Goal: Transaction & Acquisition: Purchase product/service

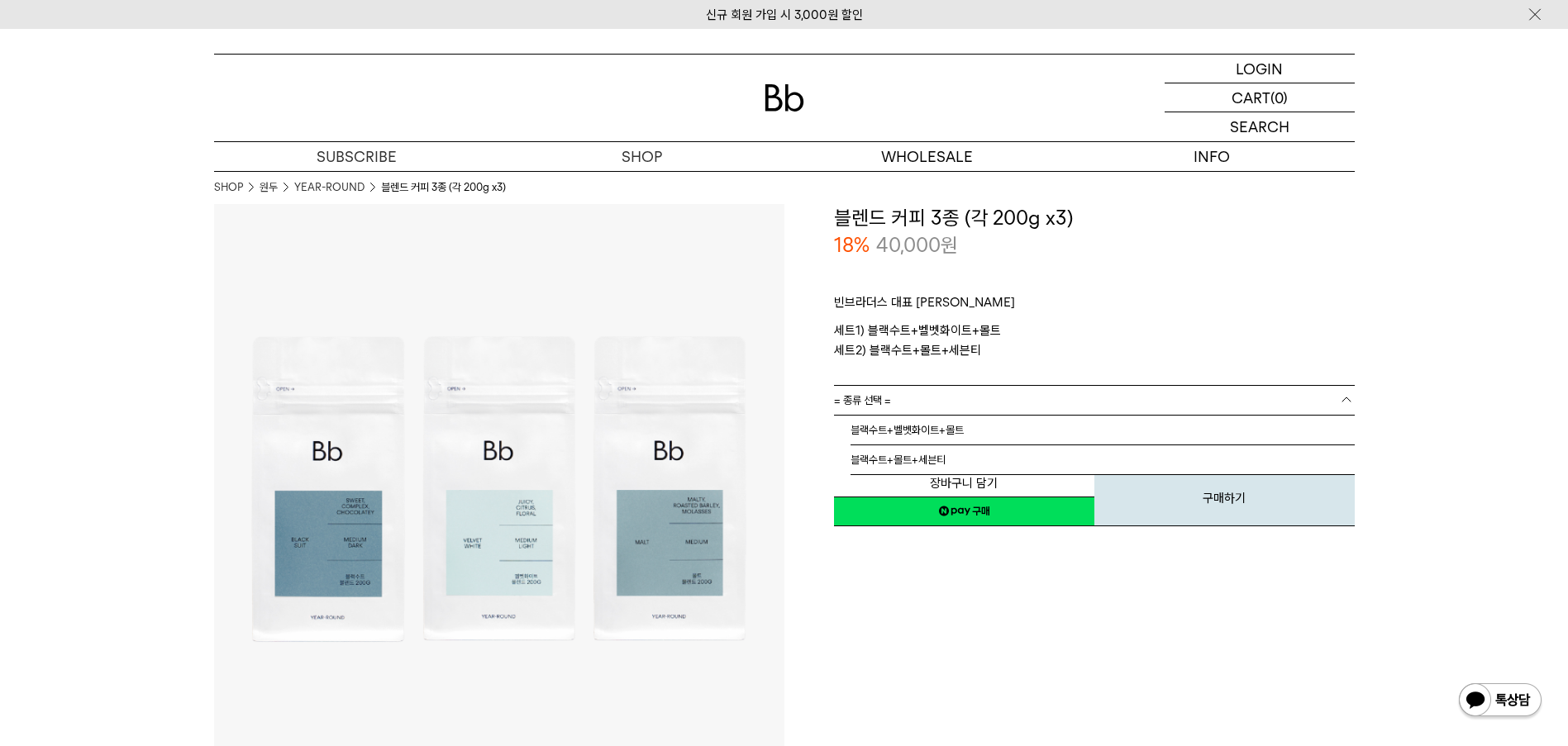
click at [949, 387] on link "= 종류 선택 =" at bounding box center [1094, 400] width 521 height 29
click at [946, 458] on li "블랙수트+몰트+세븐티" at bounding box center [1102, 460] width 504 height 30
click at [929, 604] on div "**********" at bounding box center [1069, 489] width 570 height 570
drag, startPoint x: 1017, startPoint y: 355, endPoint x: 873, endPoint y: 356, distance: 144.0
click at [873, 356] on p "세트1) 블랙수트+벨벳화이트+몰트 세트2) 블랙수트+몰트+세븐티" at bounding box center [1094, 341] width 521 height 40
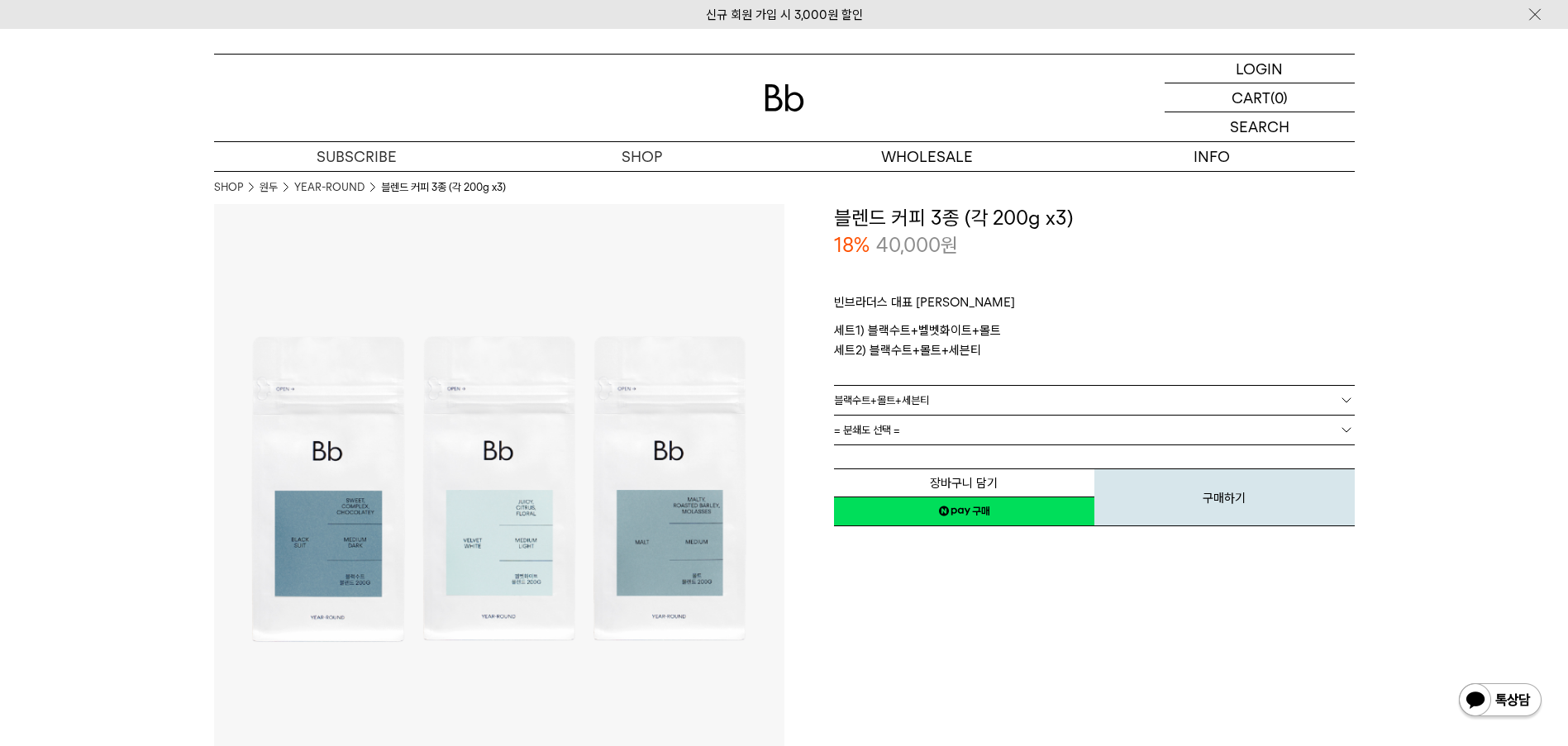
copy p "블랙수트+몰트+세븐티"
drag, startPoint x: 1006, startPoint y: 331, endPoint x: 989, endPoint y: 331, distance: 17.0
click at [989, 331] on p "세트1) 블랙수트+벨벳화이트+몰트 세트2) 블랙수트+몰트+세븐티" at bounding box center [1094, 341] width 521 height 40
click at [961, 335] on p "세트1) 블랙수트+벨벳화이트+몰트 세트2) 블랙수트+몰트+세븐티" at bounding box center [1094, 341] width 521 height 40
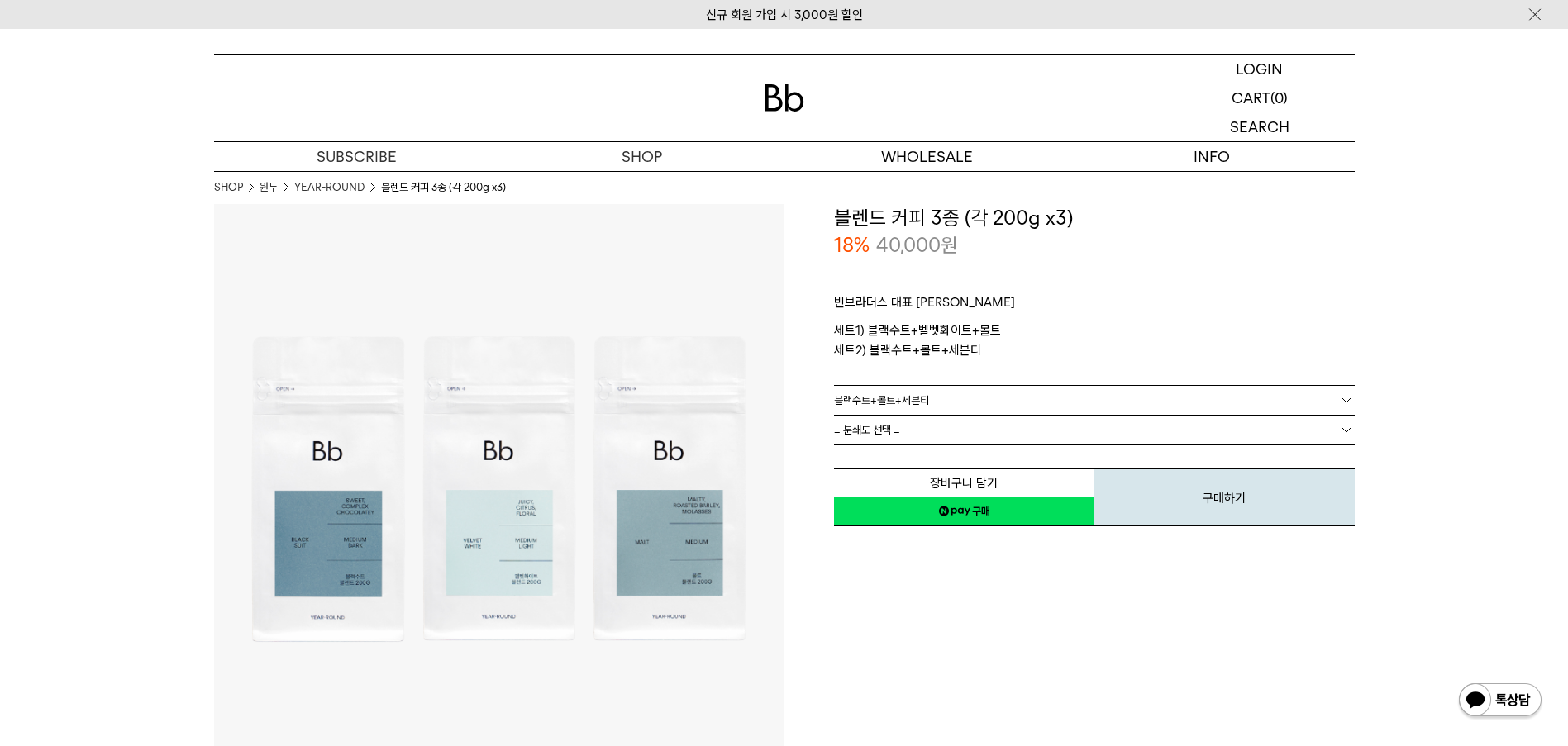
click at [976, 352] on p "세트1) 블랙수트+벨벳화이트+몰트 세트2) 블랙수트+몰트+세븐티" at bounding box center [1094, 341] width 521 height 40
click at [951, 336] on p "세트1) 블랙수트+벨벳화이트+몰트 세트2) 블랙수트+몰트+세븐티" at bounding box center [1094, 341] width 521 height 40
click at [956, 346] on p "세트1) 블랙수트+벨벳화이트+몰트 세트2) 블랙수트+몰트+세븐티" at bounding box center [1094, 341] width 521 height 40
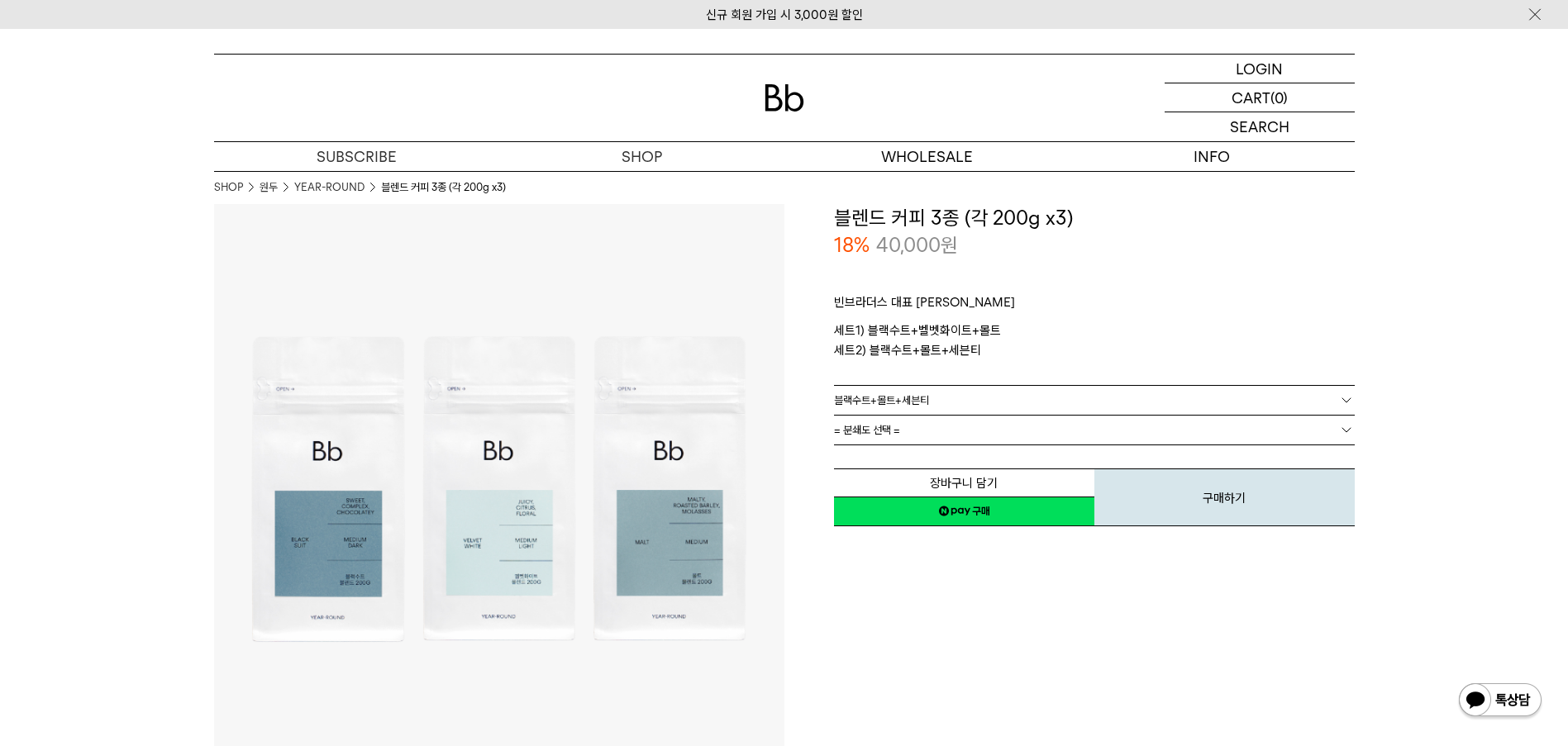
click at [956, 323] on p "세트1) 블랙수트+벨벳화이트+몰트 세트2) 블랙수트+몰트+세븐티" at bounding box center [1094, 341] width 521 height 40
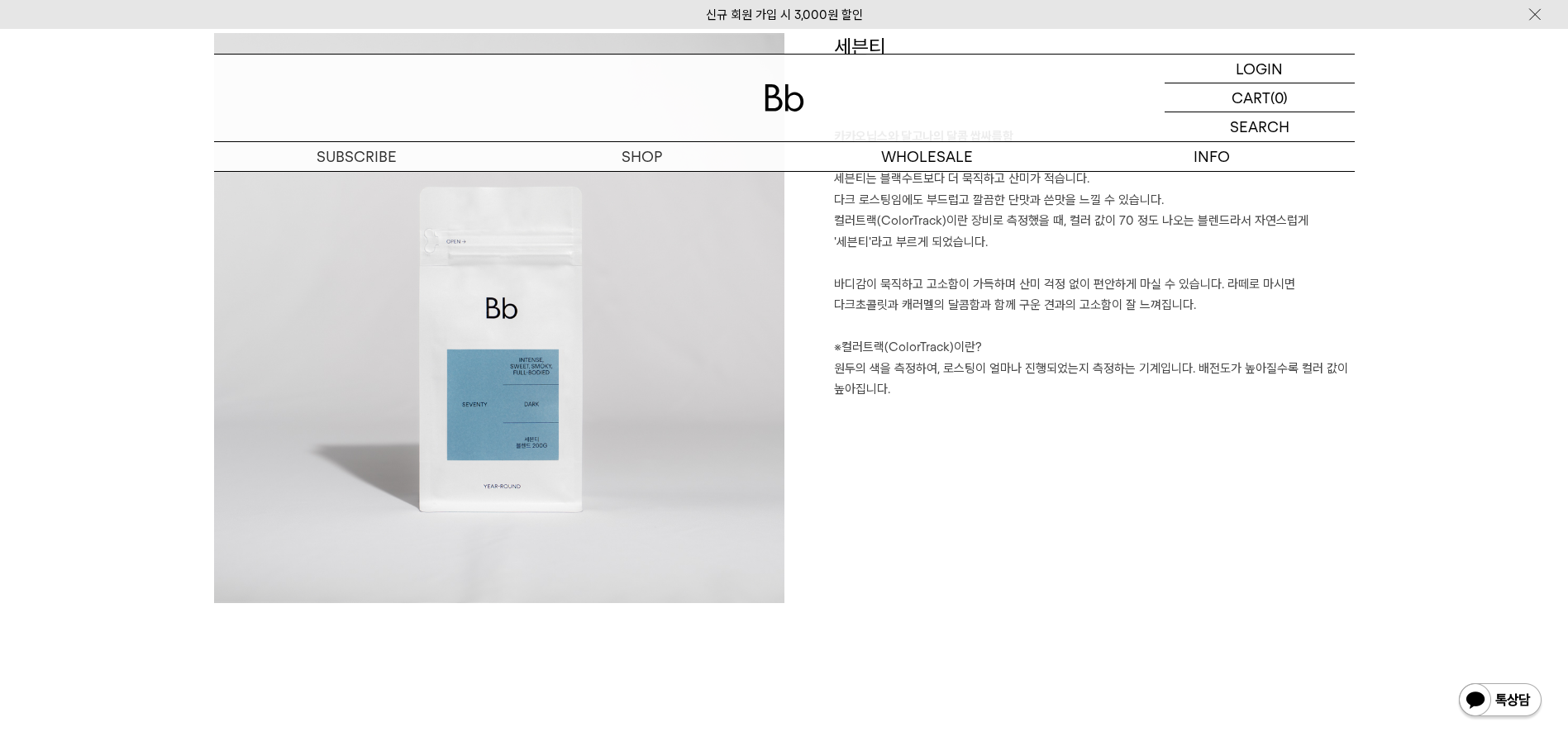
scroll to position [3305, 0]
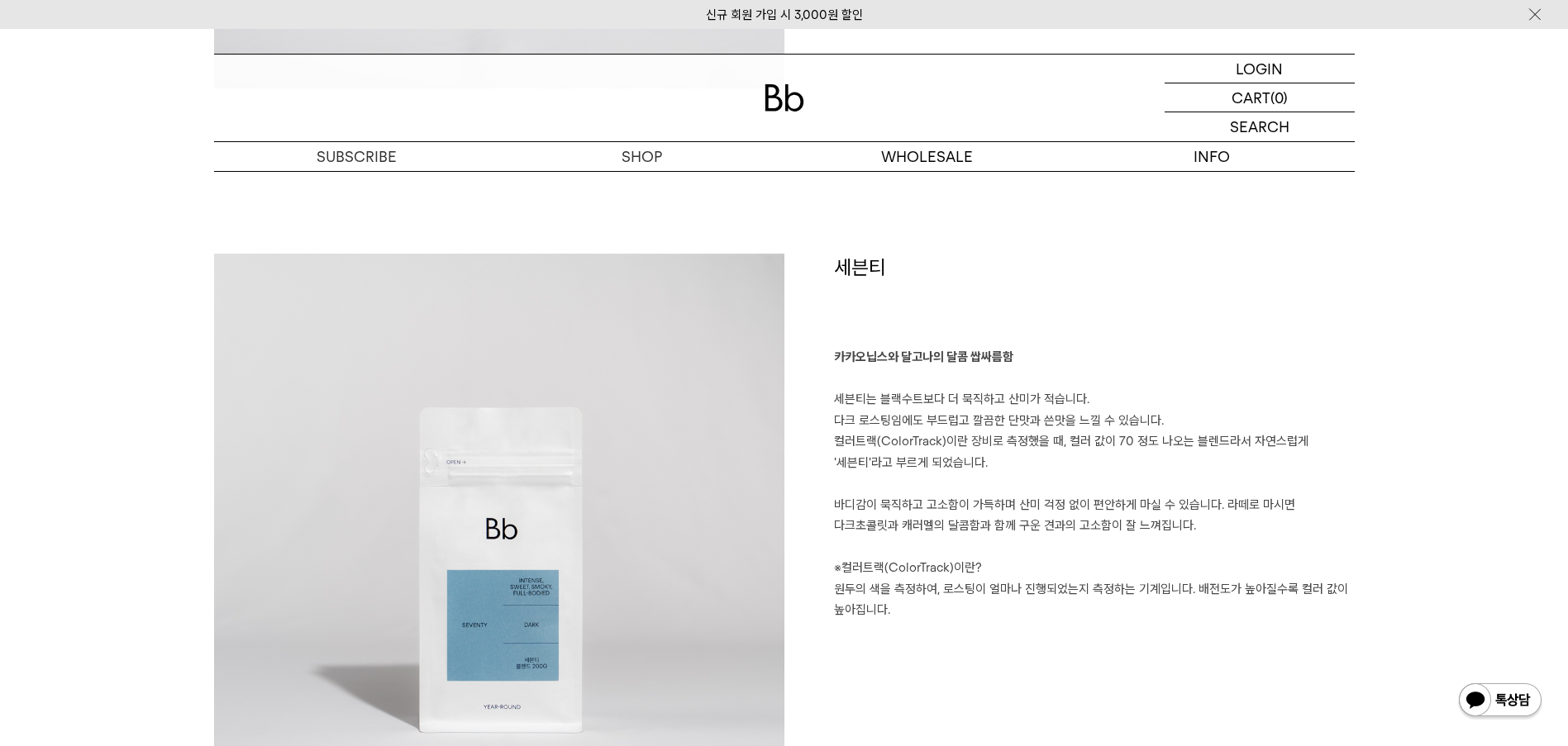
click at [959, 591] on p "카카오닙스와 달고나의 달콤 쌉싸름함 세븐티는 블랙수트보다 더 묵직하고 산미가 적습니다. 다크 로스팅임에도 부드럽고 깔끔한 단맛과 쓴맛을 느낄 …" at bounding box center [1094, 484] width 521 height 274
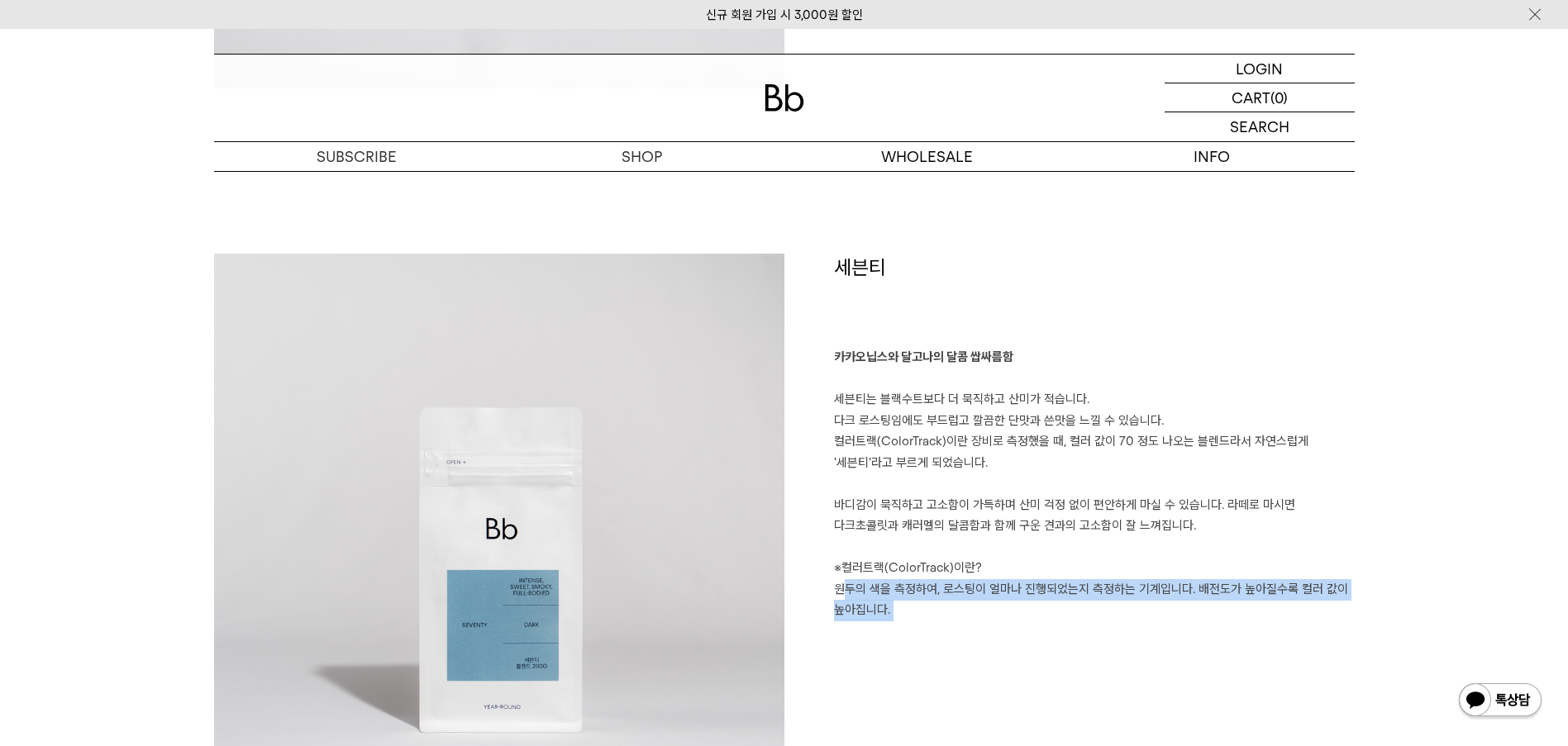
click at [959, 591] on p "카카오닙스와 달고나의 달콤 쌉싸름함 세븐티는 블랙수트보다 더 묵직하고 산미가 적습니다. 다크 로스팅임에도 부드럽고 깔끔한 단맛과 쓴맛을 느낄 …" at bounding box center [1094, 484] width 521 height 274
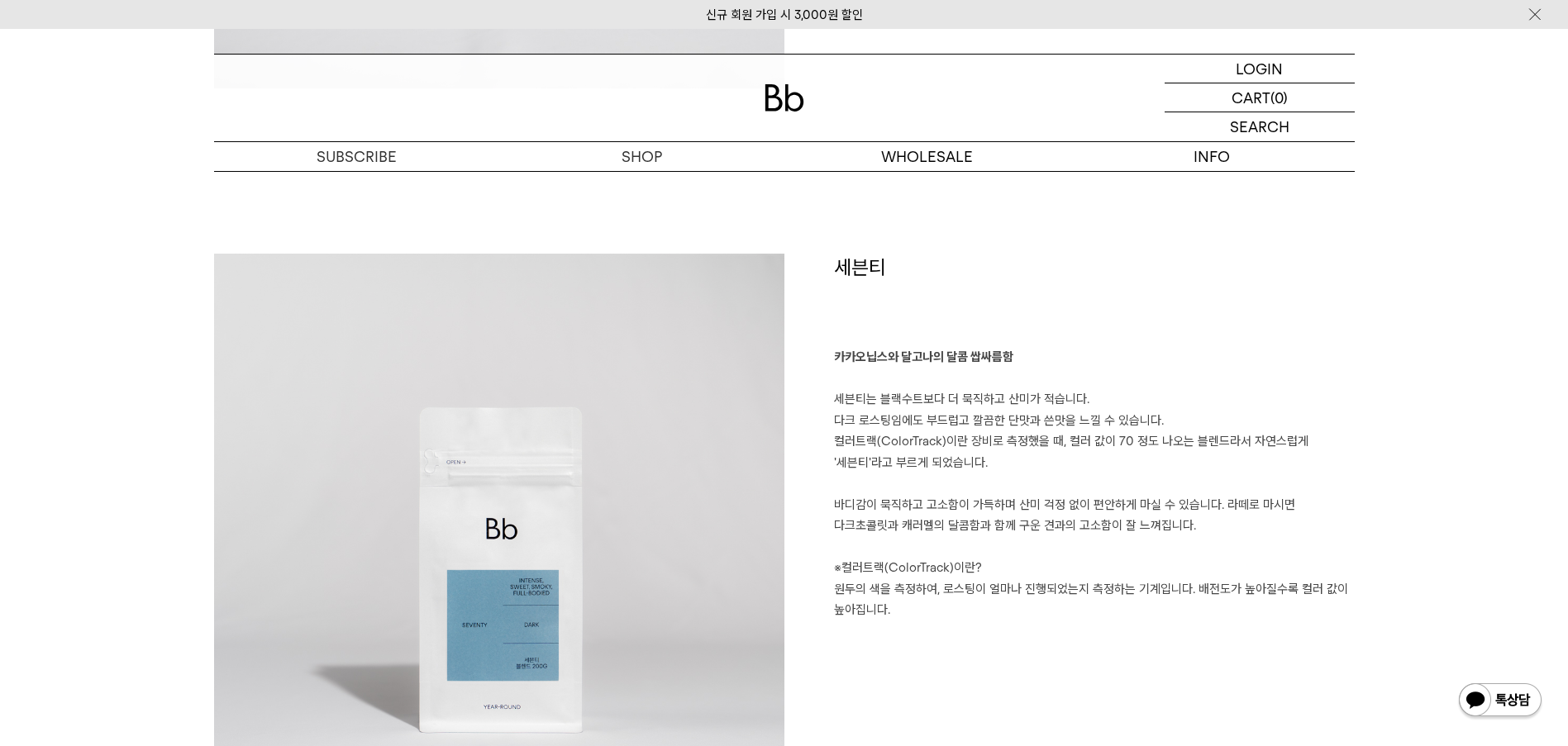
click at [881, 528] on p "카카오닙스와 달고나의 달콤 쌉싸름함 세븐티는 블랙수트보다 더 묵직하고 산미가 적습니다. 다크 로스팅임에도 부드럽고 깔끔한 단맛과 쓴맛을 느낄 …" at bounding box center [1094, 484] width 521 height 274
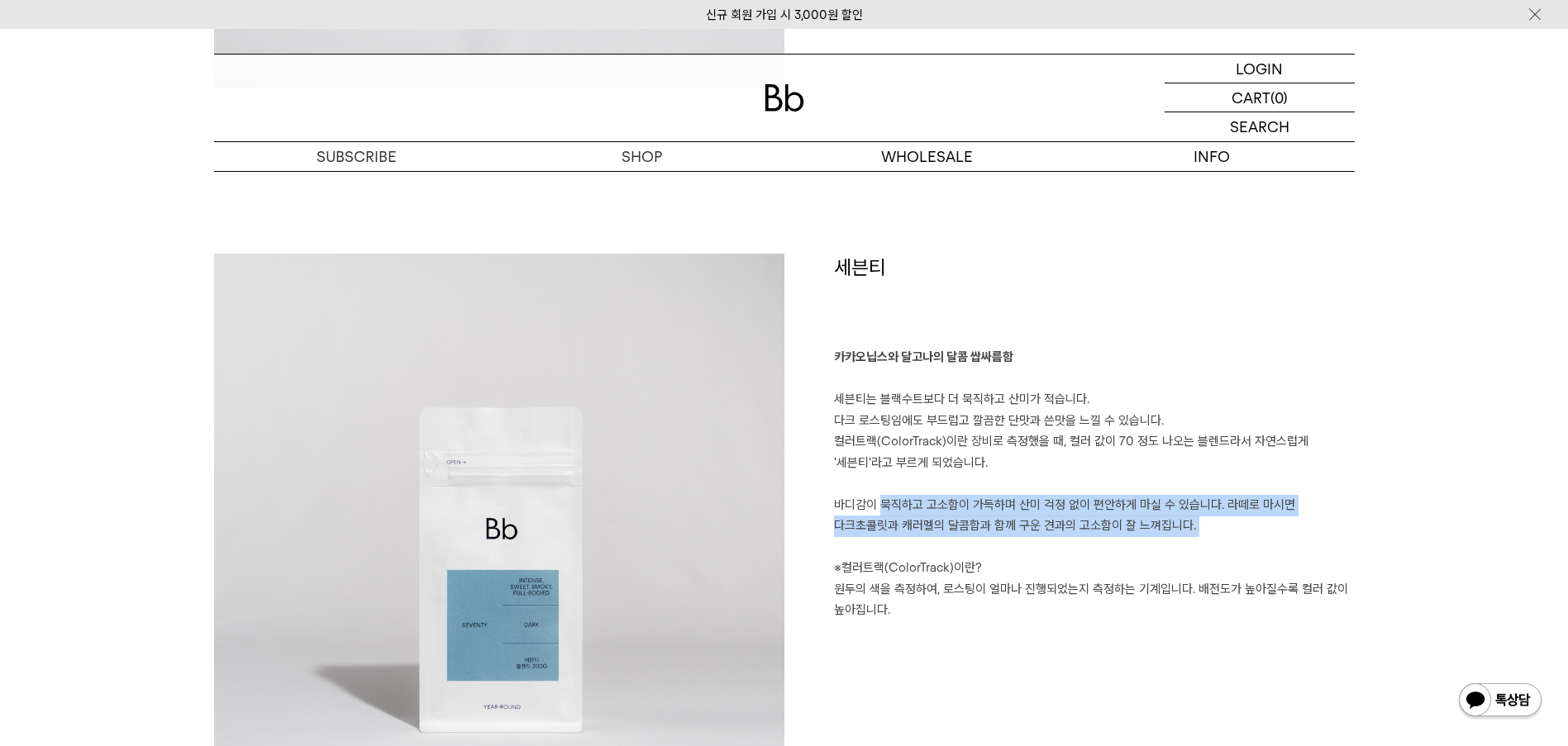
click at [881, 528] on p "카카오닙스와 달고나의 달콤 쌉싸름함 세븐티는 블랙수트보다 더 묵직하고 산미가 적습니다. 다크 로스팅임에도 부드럽고 깔끔한 단맛과 쓴맛을 느낄 …" at bounding box center [1094, 484] width 521 height 274
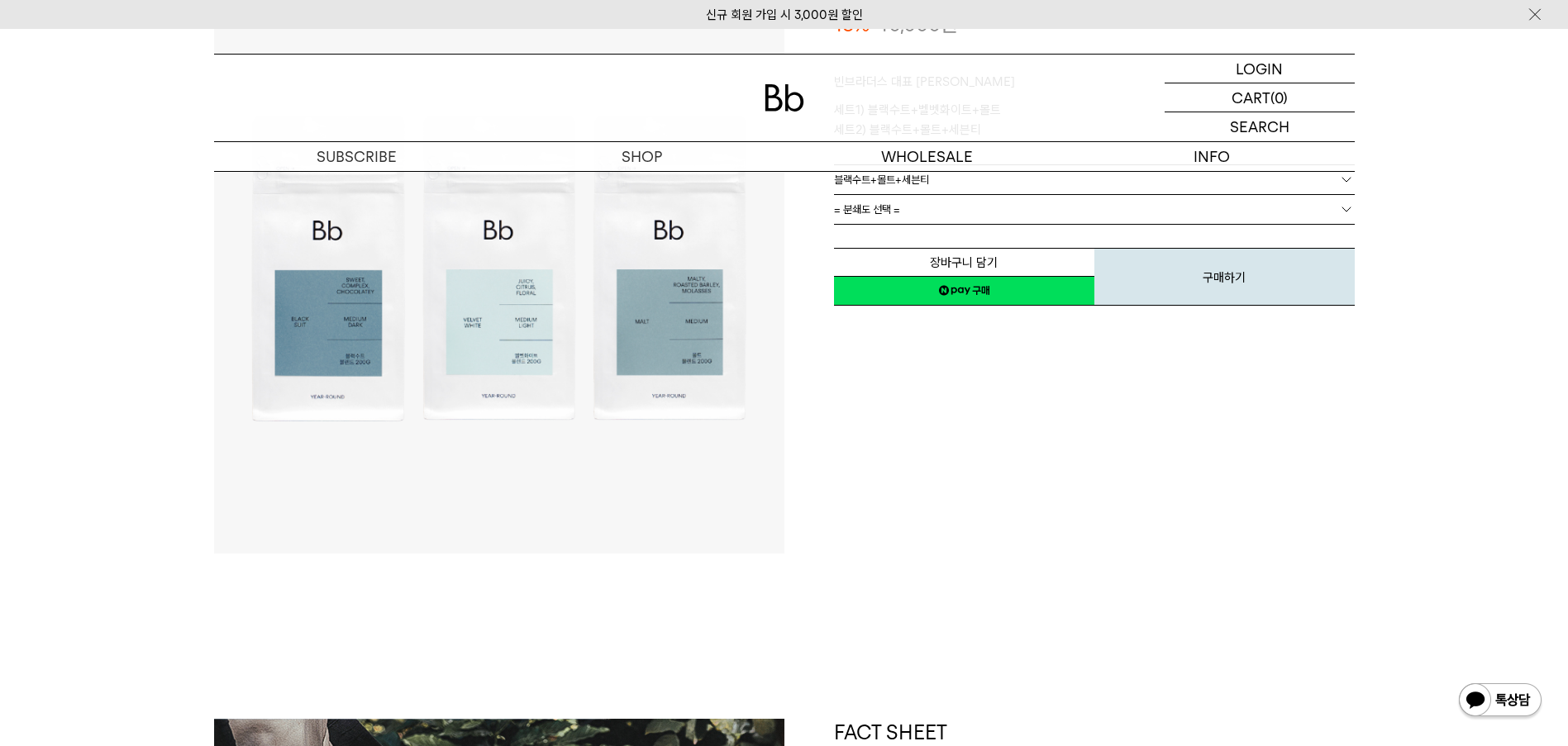
scroll to position [0, 0]
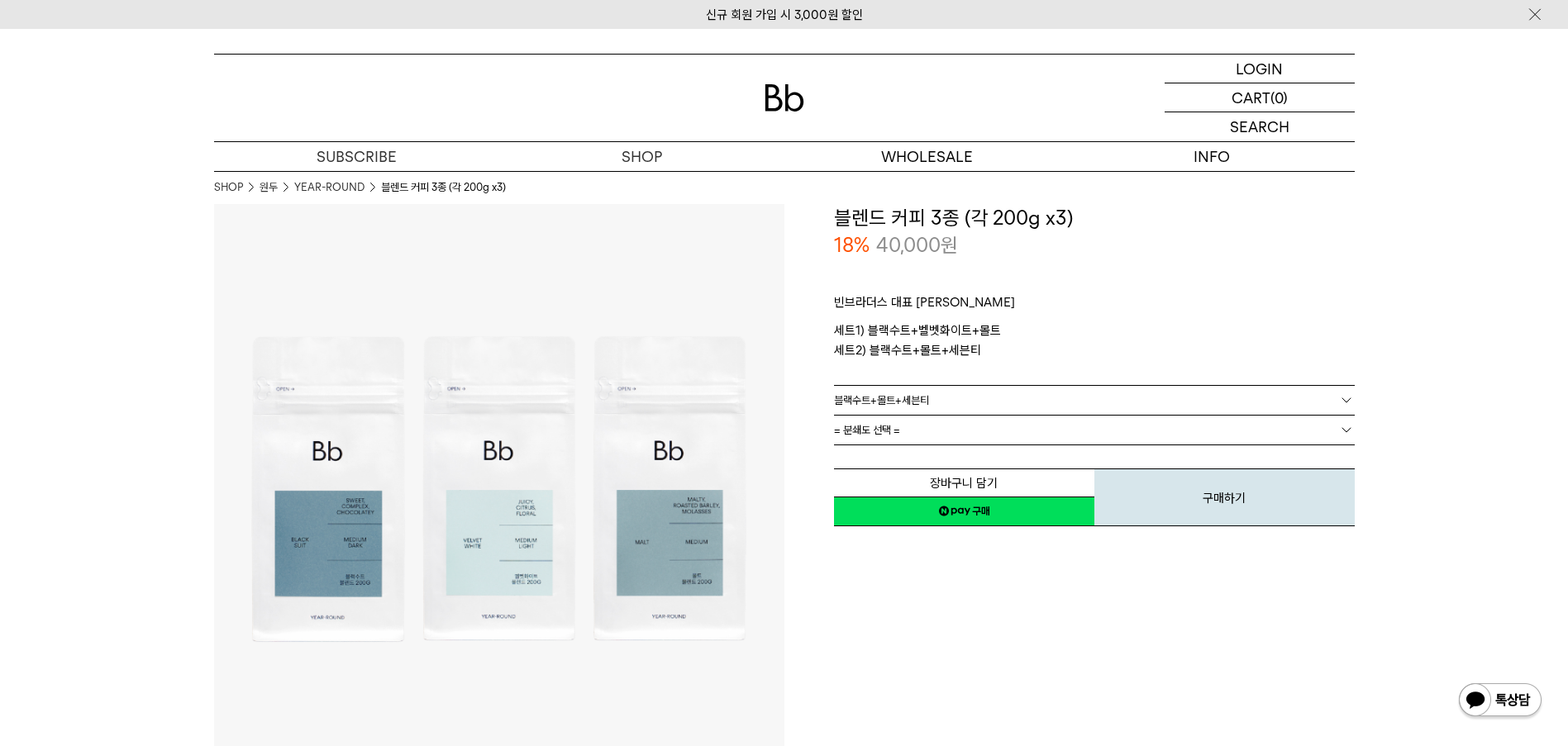
click at [1198, 395] on link "블랙수트+몰트+세븐티" at bounding box center [1094, 400] width 521 height 29
click at [1190, 432] on li "블랙수트+벨벳화이트+몰트" at bounding box center [1102, 430] width 504 height 30
